Goal: Navigation & Orientation: Find specific page/section

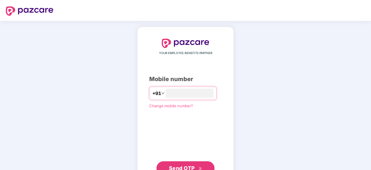
type input "**********"
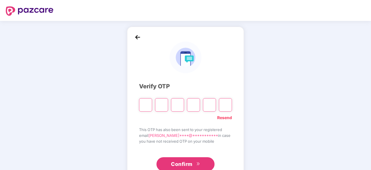
type input "*"
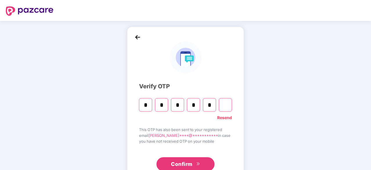
type input "*"
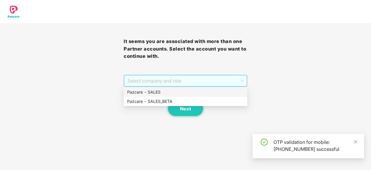
click at [205, 82] on span "Select company and role" at bounding box center [185, 80] width 116 height 11
click at [193, 94] on div "Pazcare - SALES" at bounding box center [185, 92] width 117 height 6
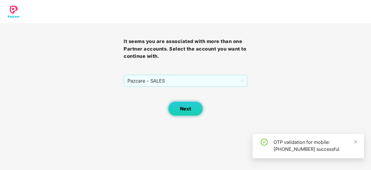
click at [186, 106] on span "Next" at bounding box center [185, 109] width 11 height 6
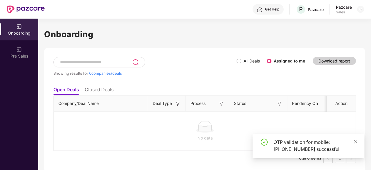
click at [357, 140] on icon "close" at bounding box center [355, 142] width 4 height 4
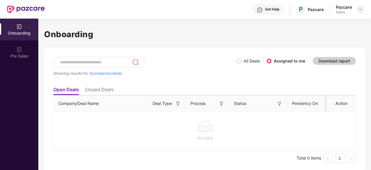
click at [363, 7] on div at bounding box center [360, 9] width 7 height 7
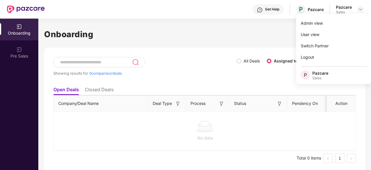
click at [126, 145] on div "No data" at bounding box center [205, 131] width 302 height 48
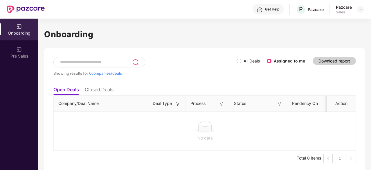
click at [106, 92] on li "Closed Deals" at bounding box center [99, 90] width 29 height 8
click at [58, 88] on li "Open Deals" at bounding box center [65, 90] width 25 height 8
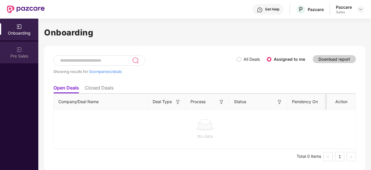
click at [16, 52] on div "Pre Sales" at bounding box center [19, 52] width 38 height 22
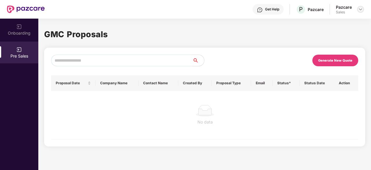
click at [362, 7] on img at bounding box center [360, 9] width 5 height 5
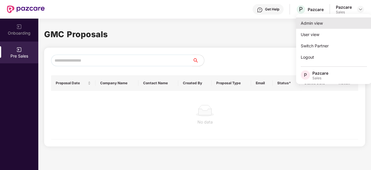
click at [316, 26] on div "Admin view" at bounding box center [333, 22] width 75 height 11
